Goal: Information Seeking & Learning: Learn about a topic

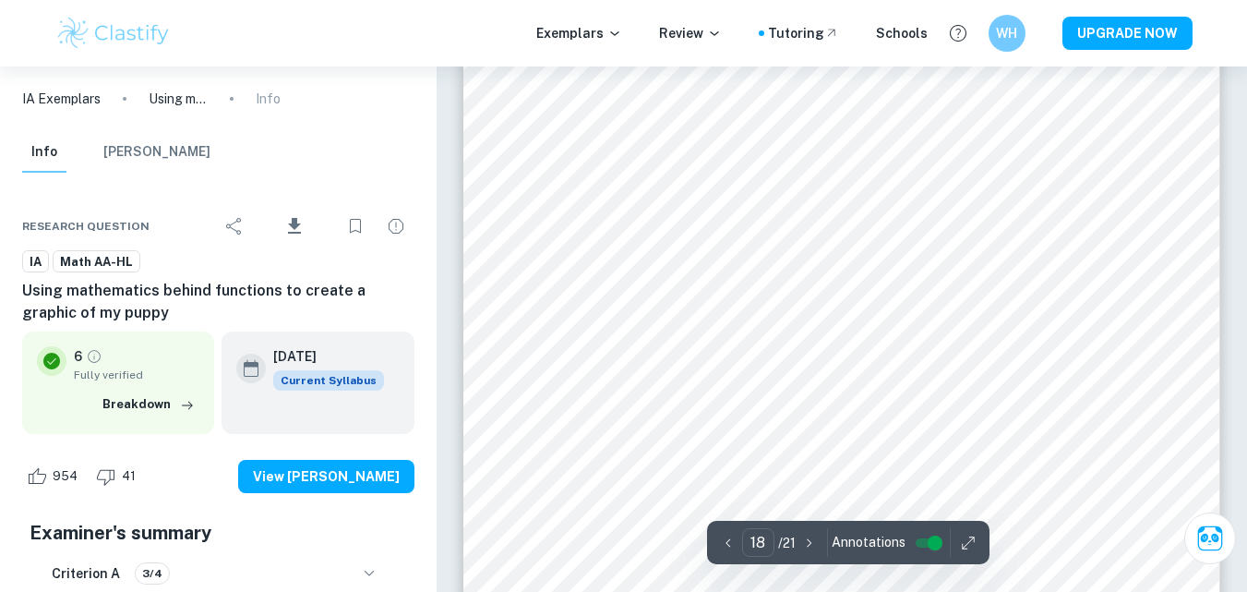
scroll to position [19004, 0]
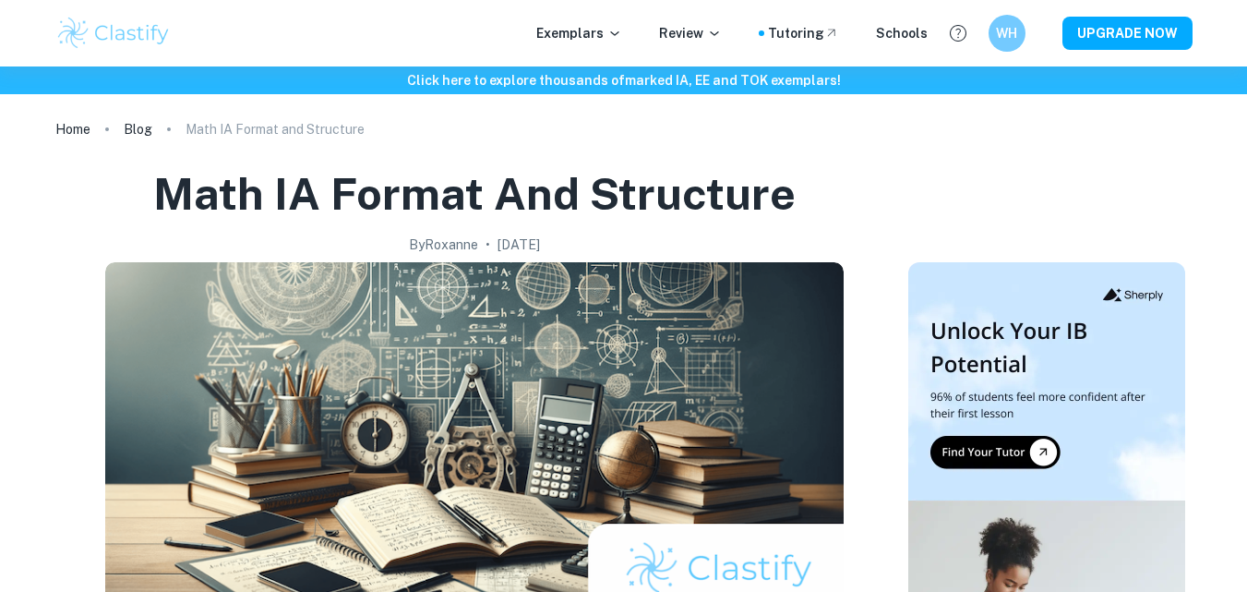
scroll to position [1245, 0]
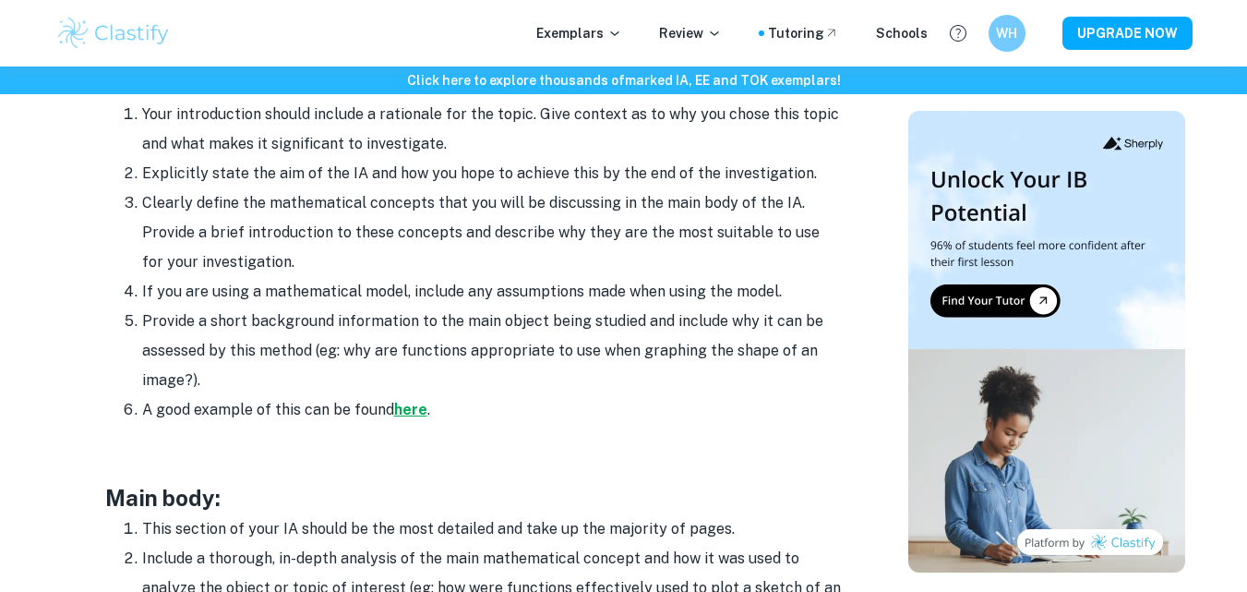
click at [403, 412] on strong "here" at bounding box center [410, 410] width 33 height 18
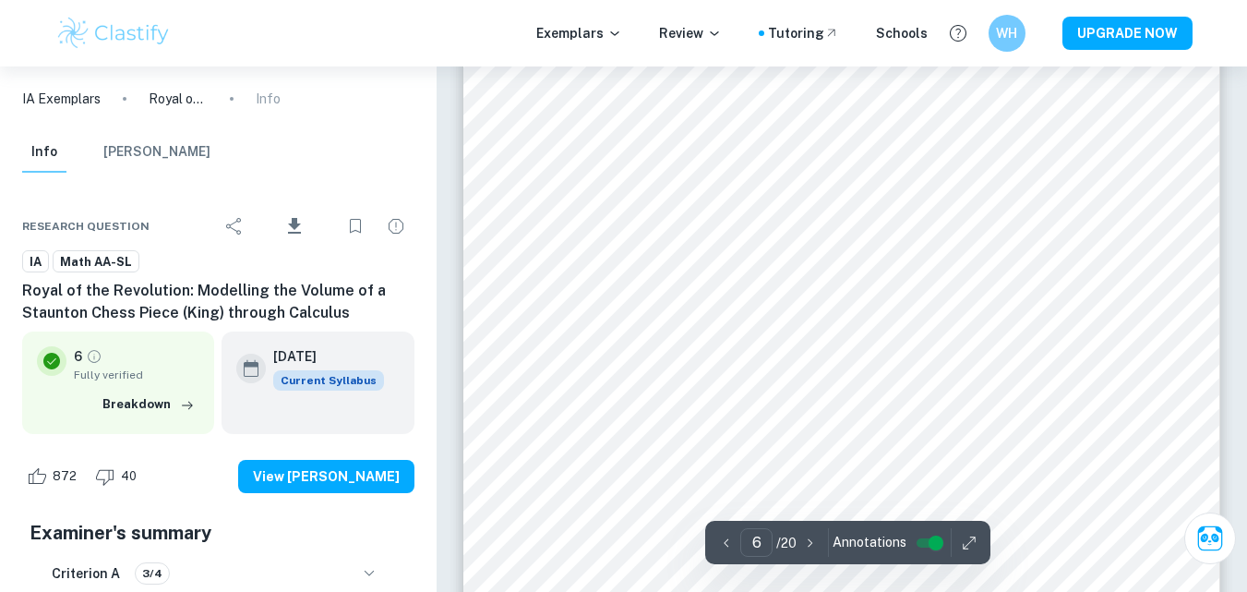
scroll to position [5630, 0]
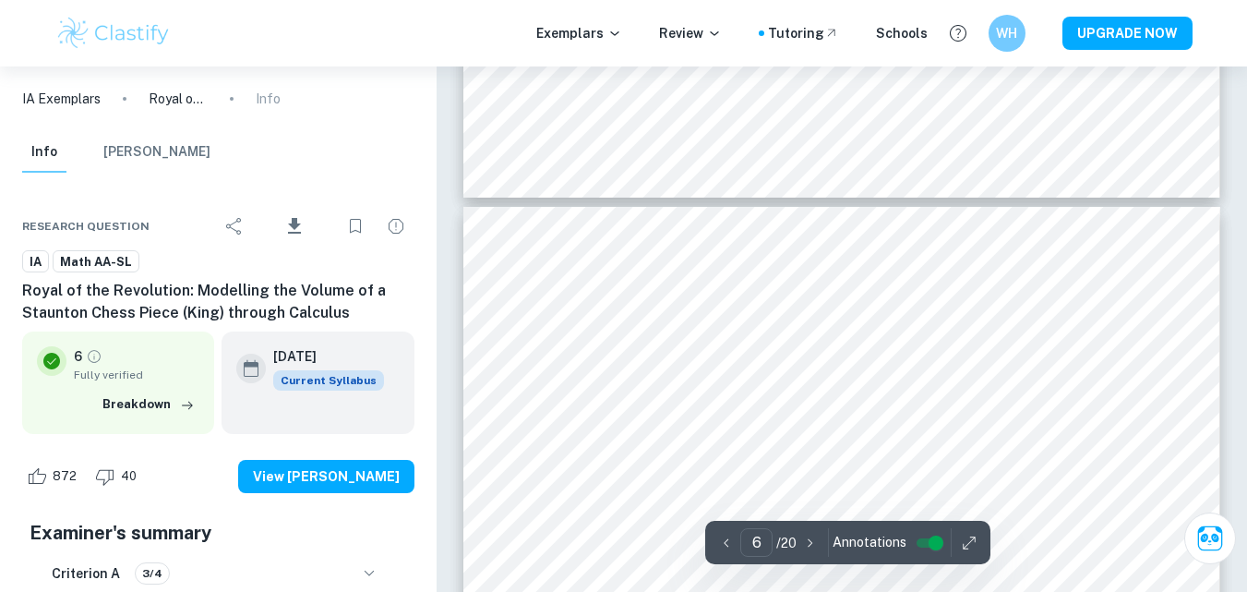
type input "5"
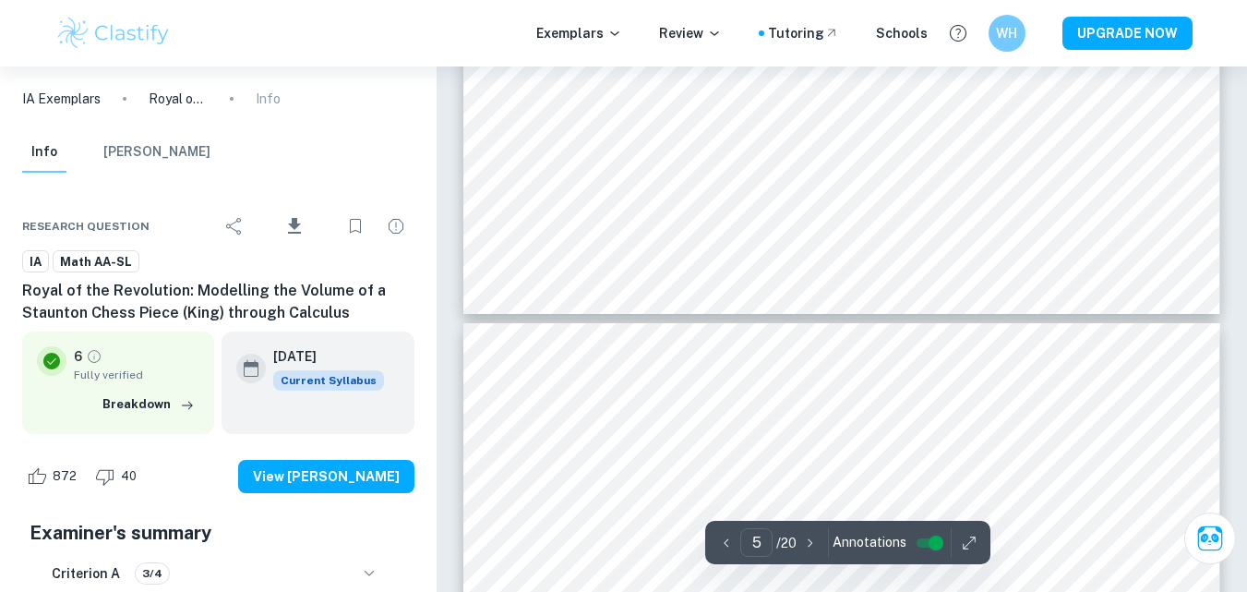
scroll to position [4945, 0]
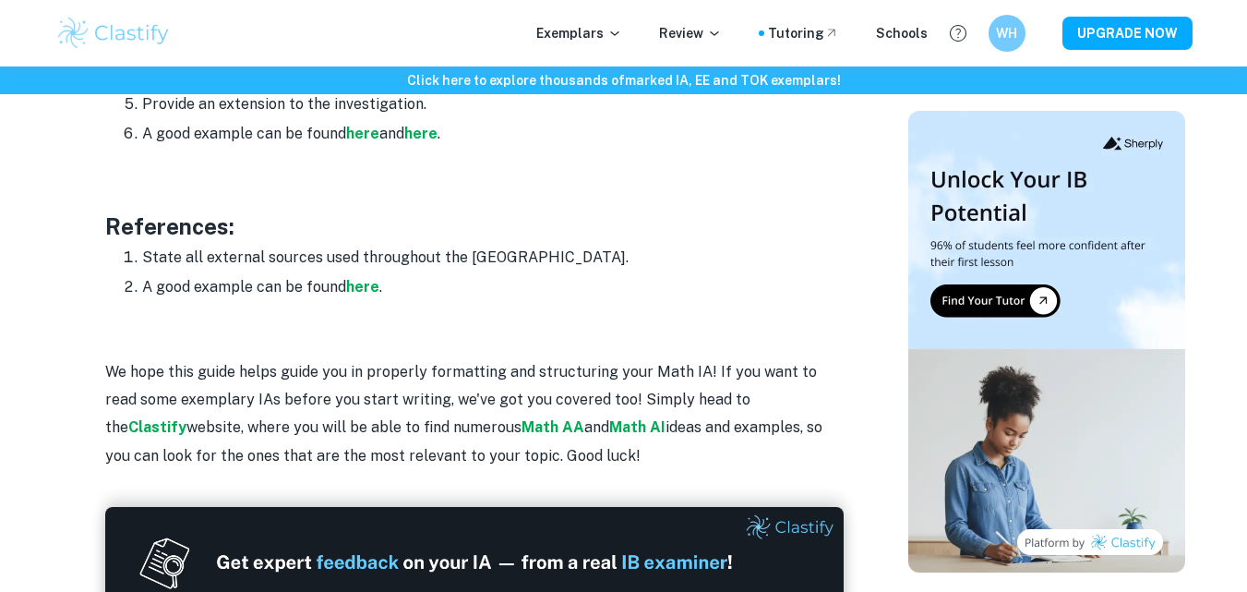
scroll to position [2509, 0]
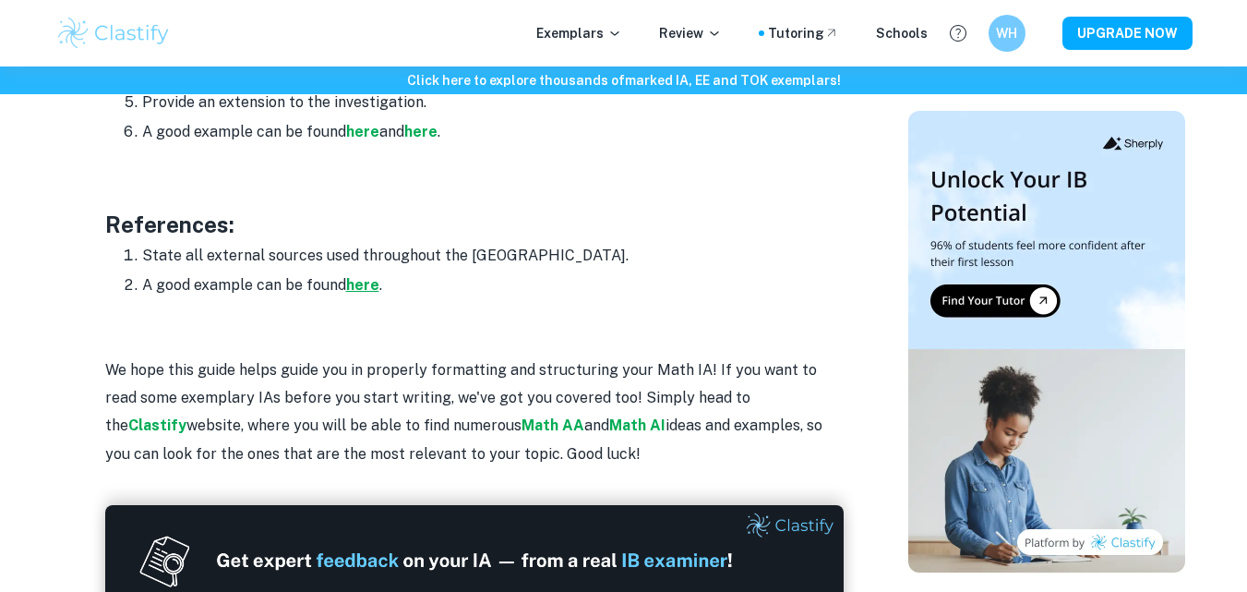
click at [366, 284] on strong "here" at bounding box center [362, 285] width 33 height 18
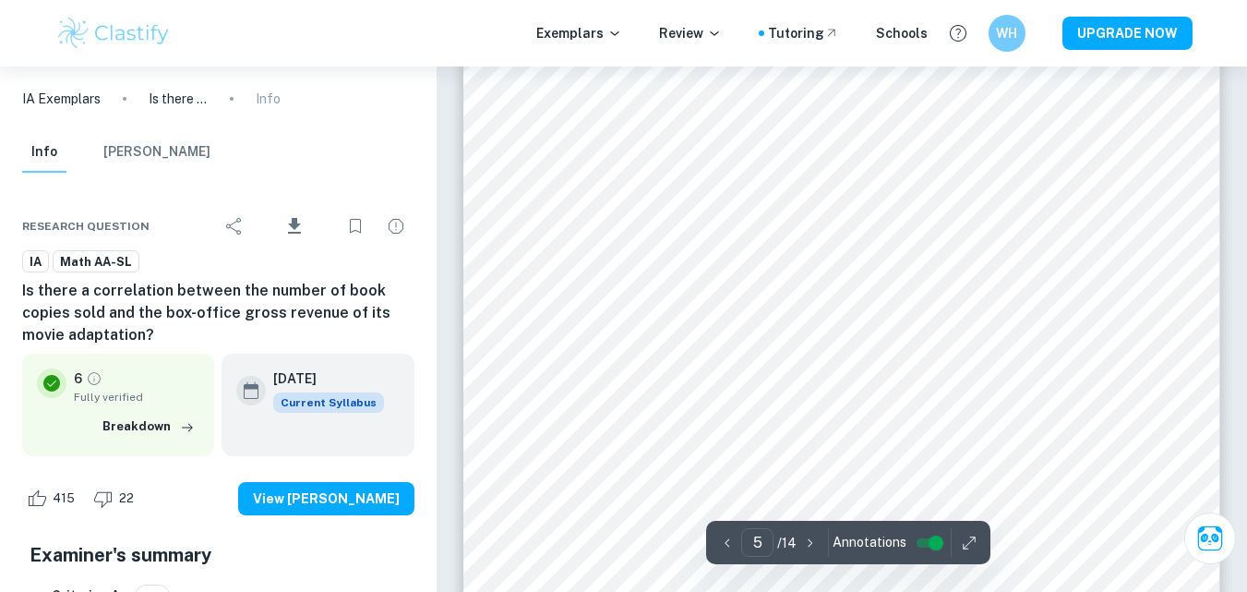
scroll to position [4776, 0]
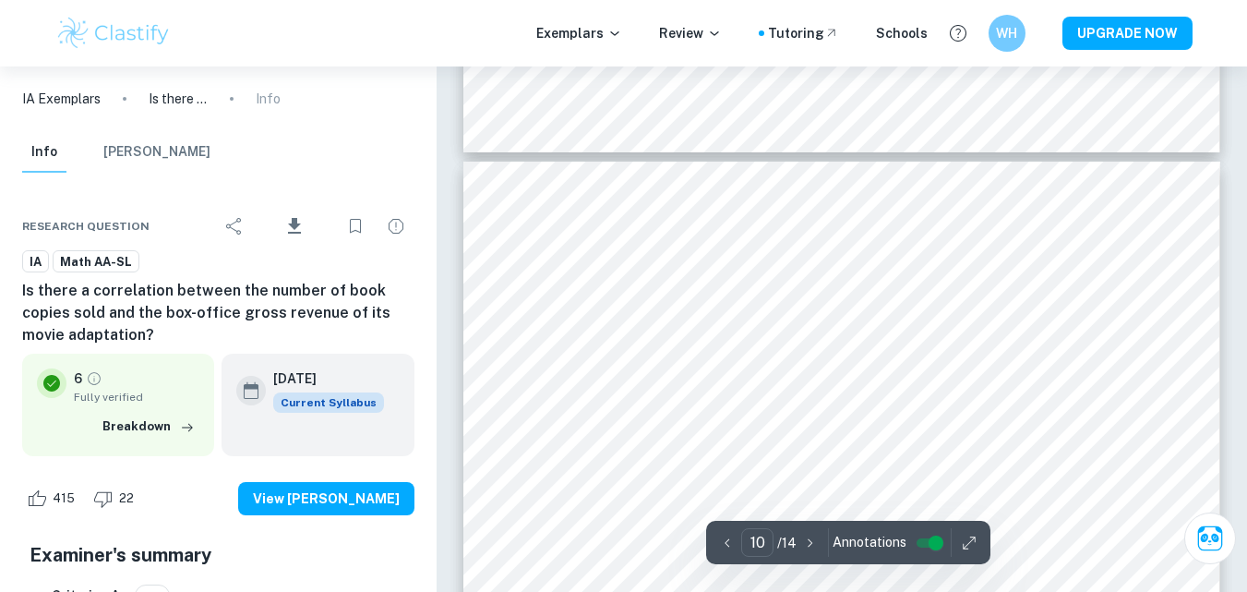
type input "9"
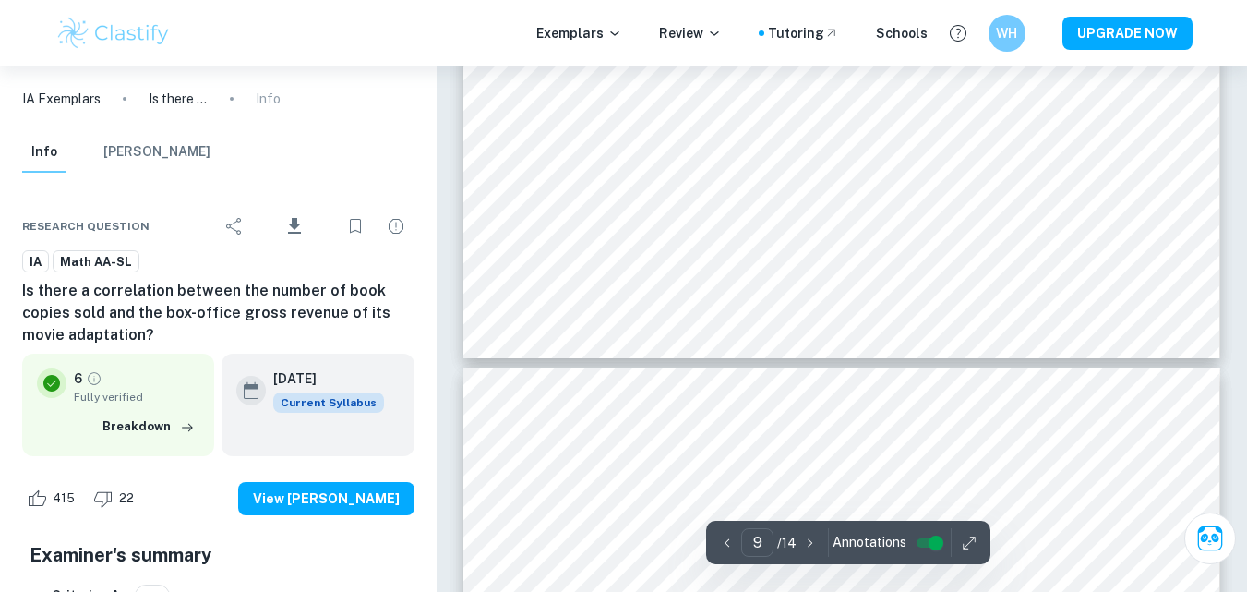
scroll to position [9729, 0]
